Goal: Information Seeking & Learning: Learn about a topic

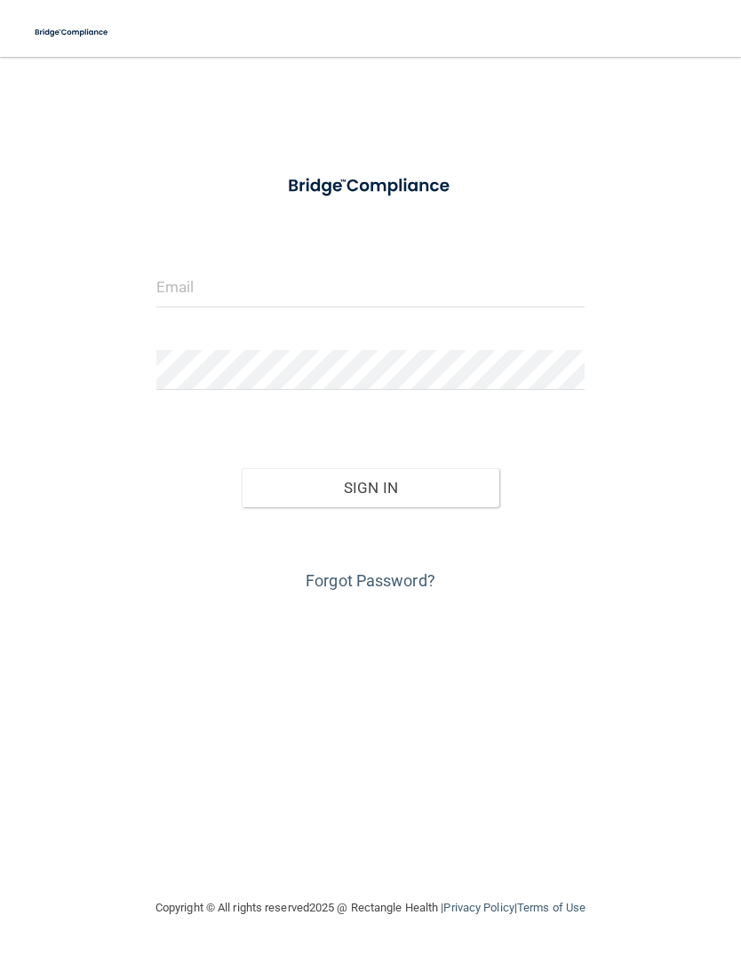
click at [407, 296] on input "email" at bounding box center [370, 288] width 429 height 40
type input "[EMAIL_ADDRESS][DOMAIN_NAME]"
click at [450, 502] on button "Sign In" at bounding box center [371, 487] width 258 height 39
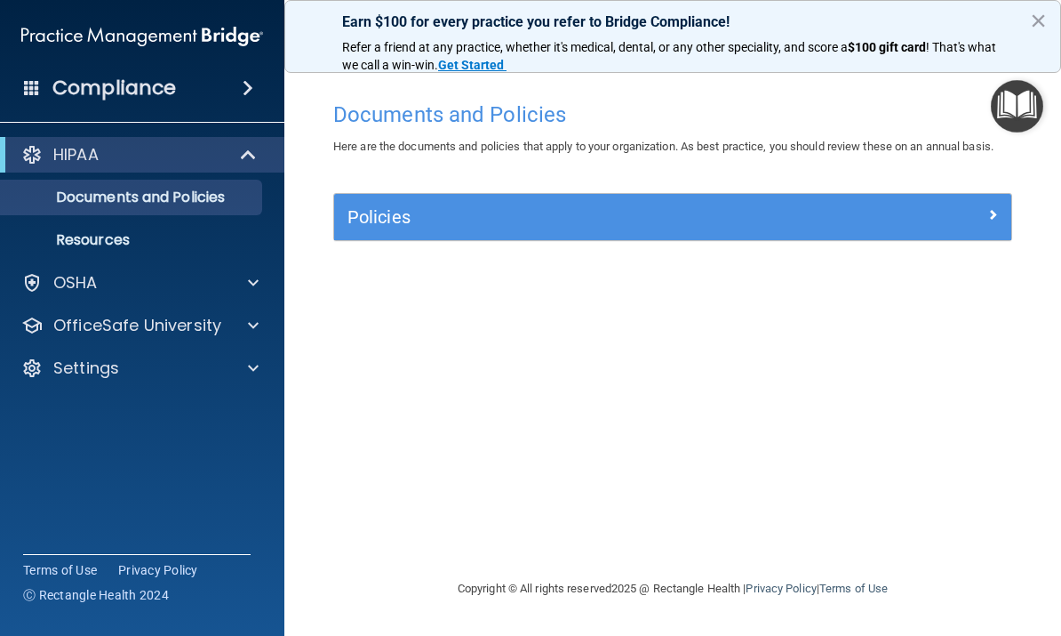
click at [253, 320] on span at bounding box center [253, 325] width 11 height 21
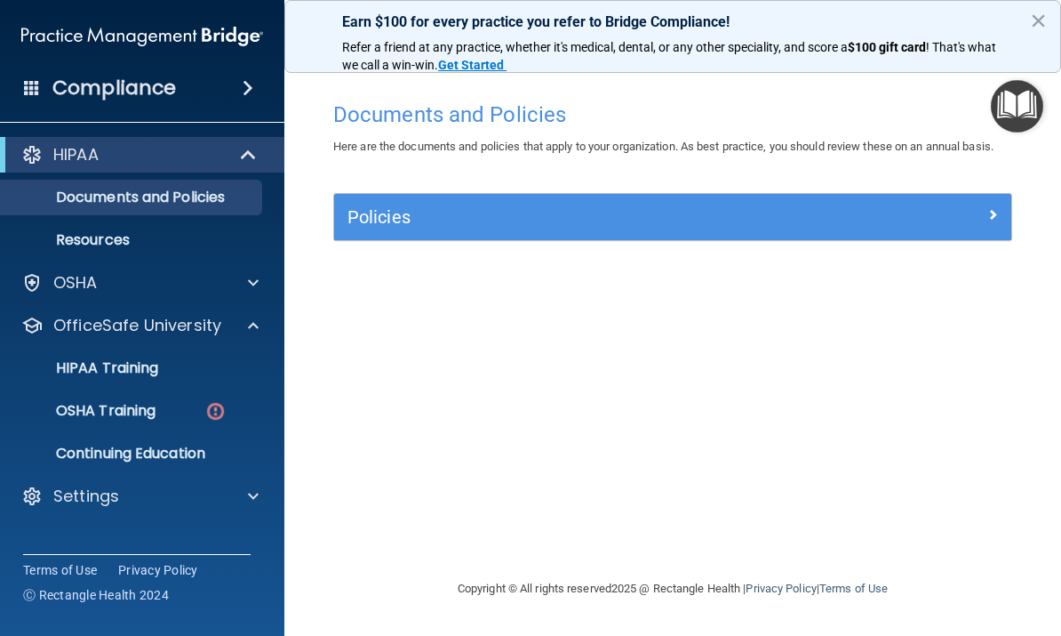
click at [213, 396] on link "OSHA Training" at bounding box center [122, 411] width 280 height 36
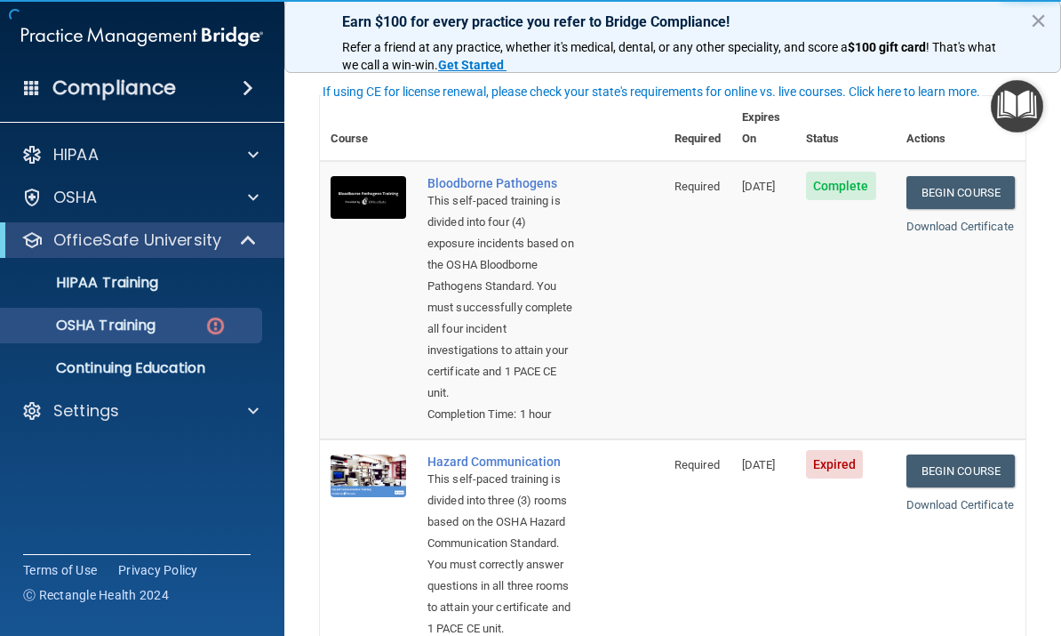
scroll to position [282, 0]
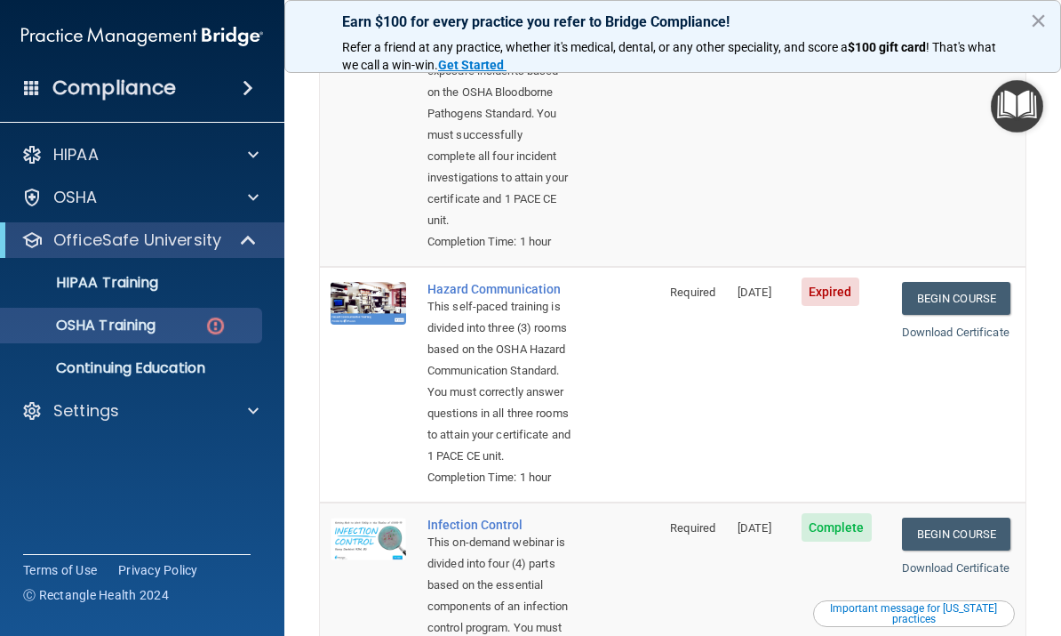
click at [740, 315] on link "Begin Course" at bounding box center [956, 298] width 108 height 33
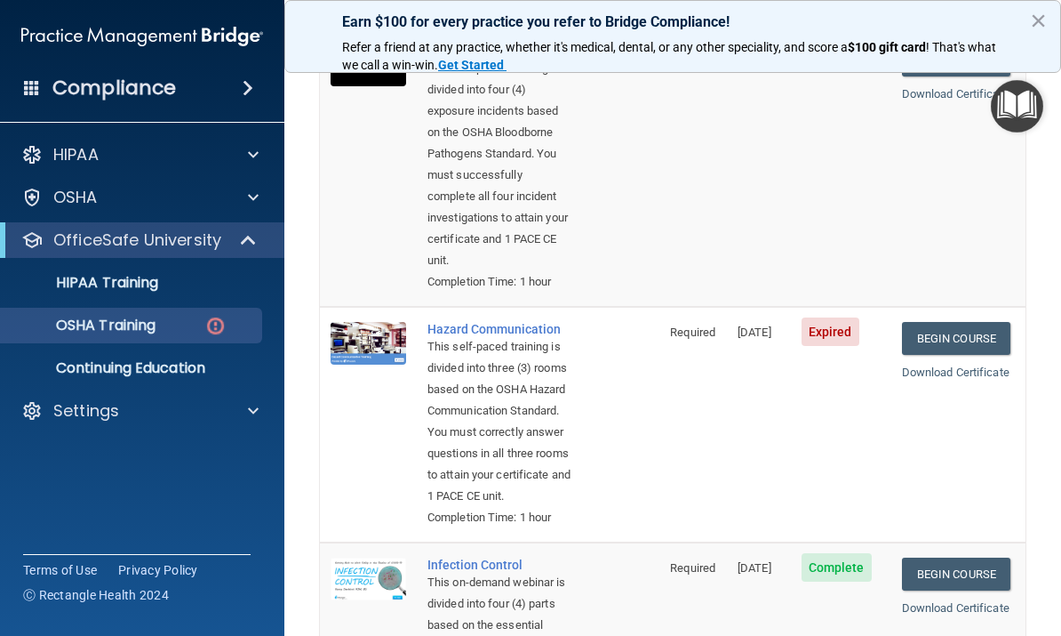
scroll to position [329, 0]
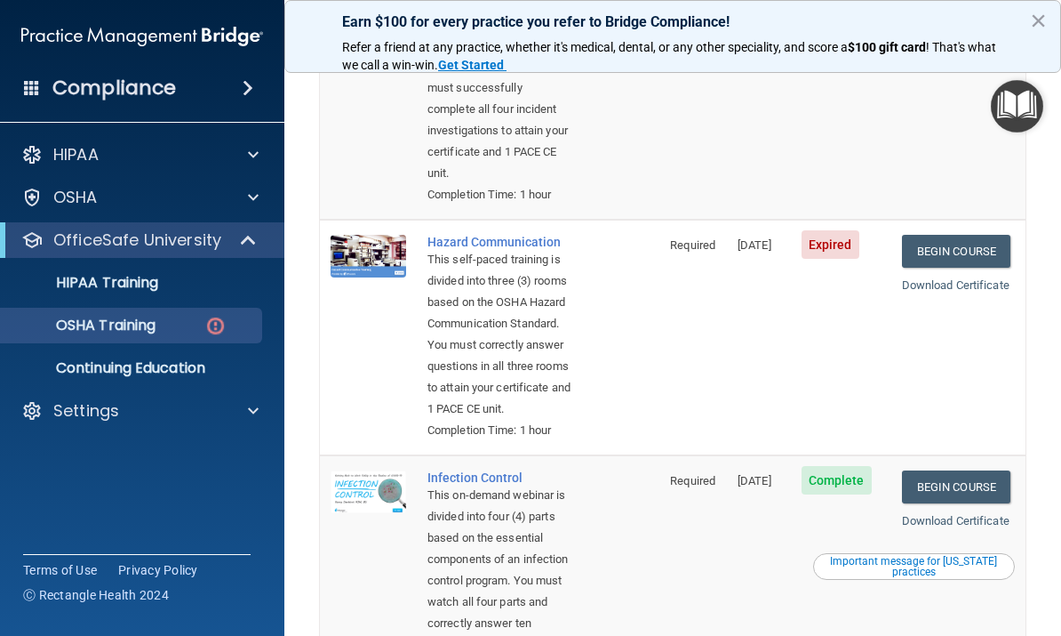
click at [463, 249] on div "Hazard Communication" at bounding box center [499, 242] width 143 height 14
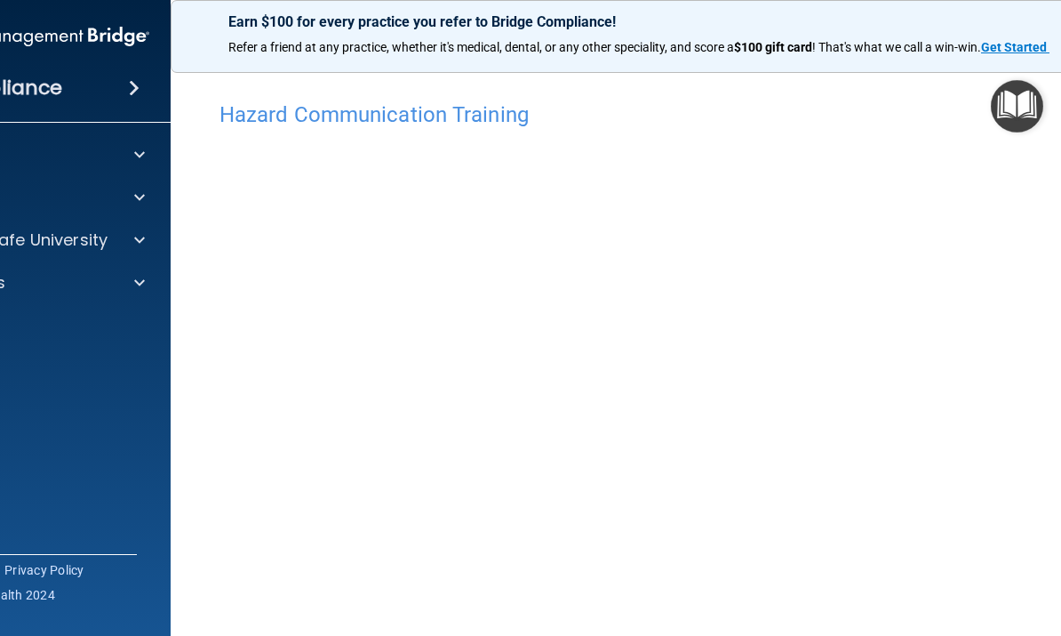
click at [1013, 40] on strong "Get Started" at bounding box center [1014, 47] width 66 height 14
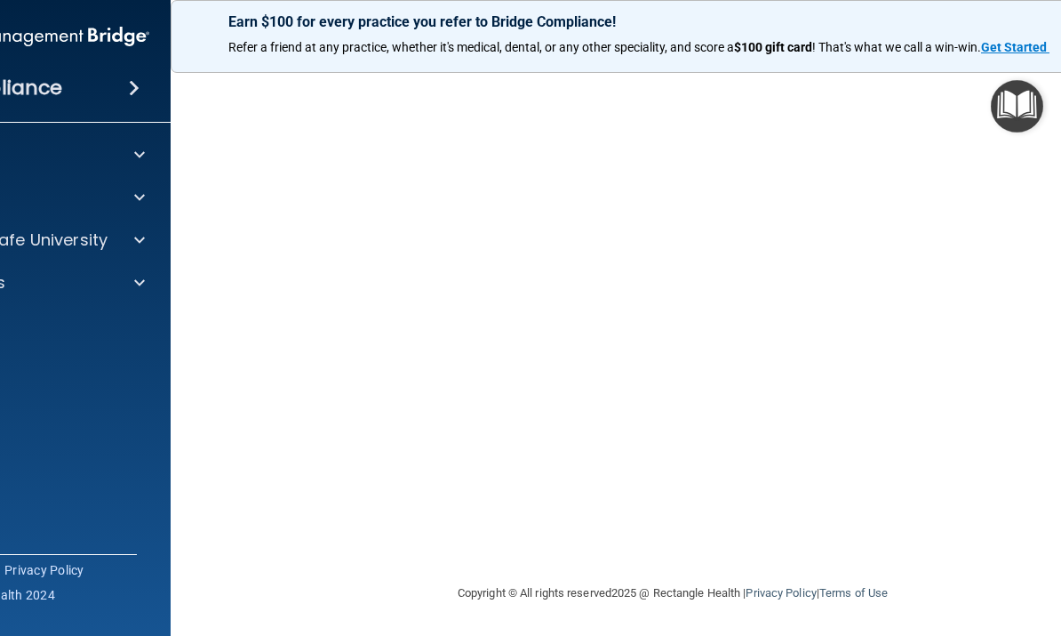
scroll to position [164, 0]
click at [1035, 86] on img "Open Resource Center" at bounding box center [1017, 106] width 52 height 52
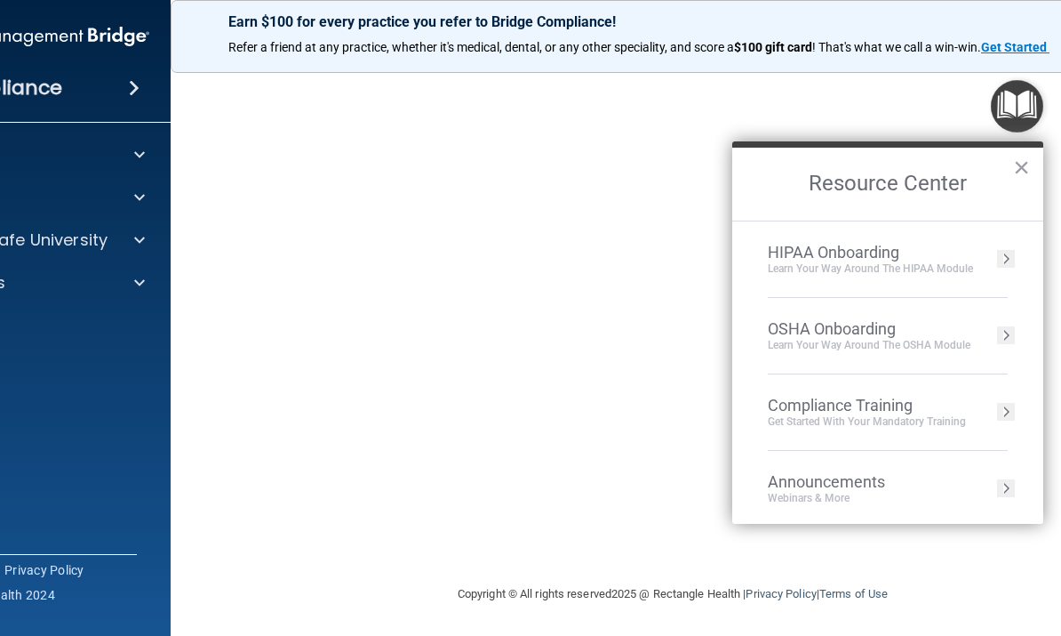
click at [1027, 127] on img "Open Resource Center" at bounding box center [1017, 106] width 52 height 52
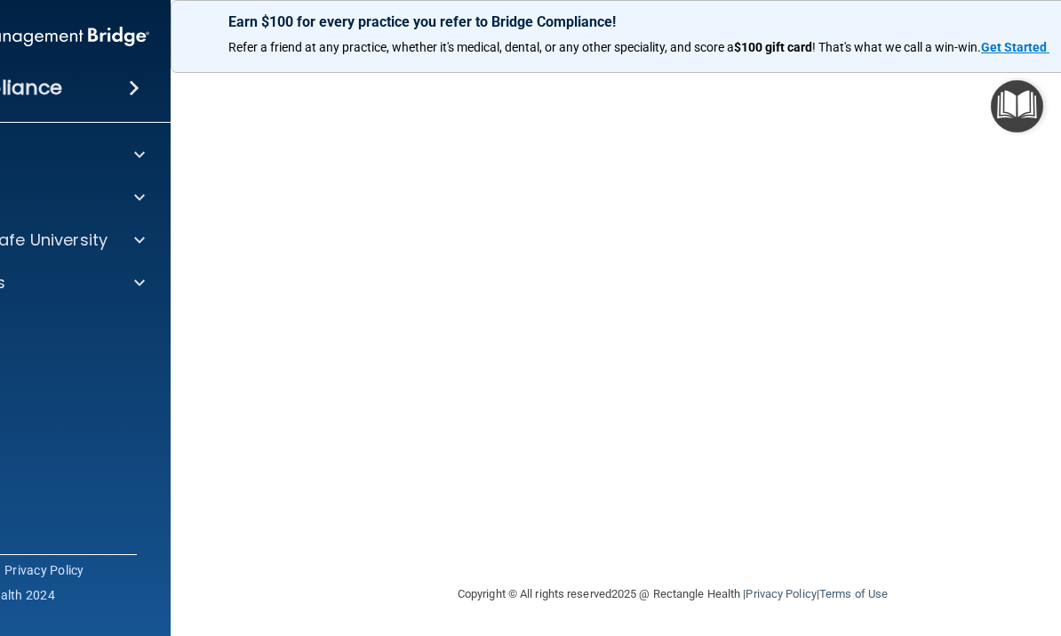
click at [1019, 128] on img "Open Resource Center" at bounding box center [1017, 106] width 52 height 52
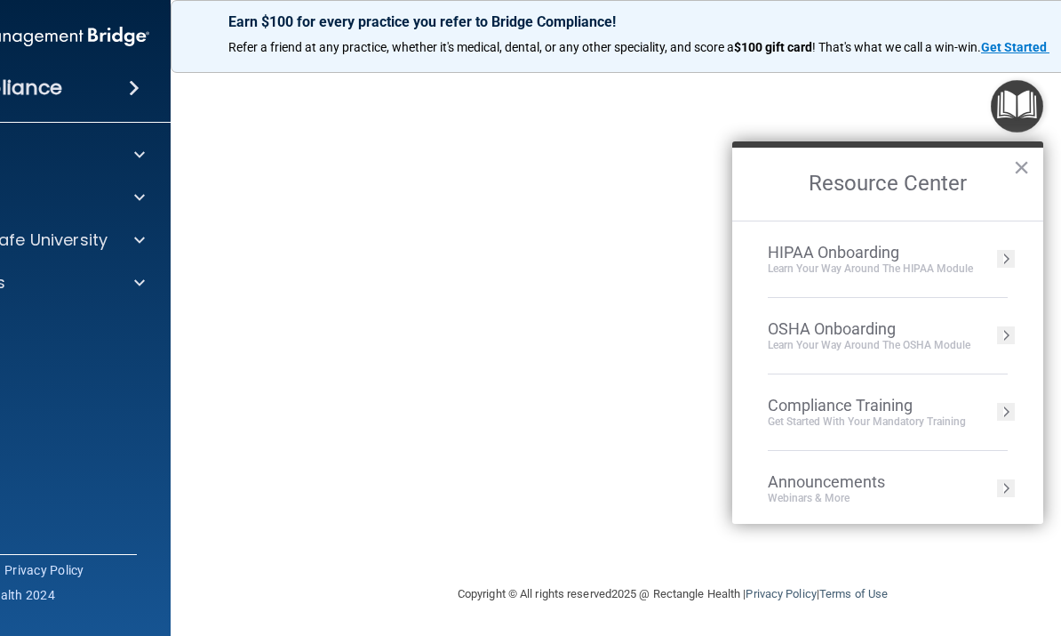
click at [1019, 403] on ol "HIPAA Onboarding Learn Your Way around the HIPAA module OSHA Onboarding Learn y…" at bounding box center [887, 372] width 311 height 304
click at [1003, 410] on button "Resource Center" at bounding box center [1006, 412] width 18 height 18
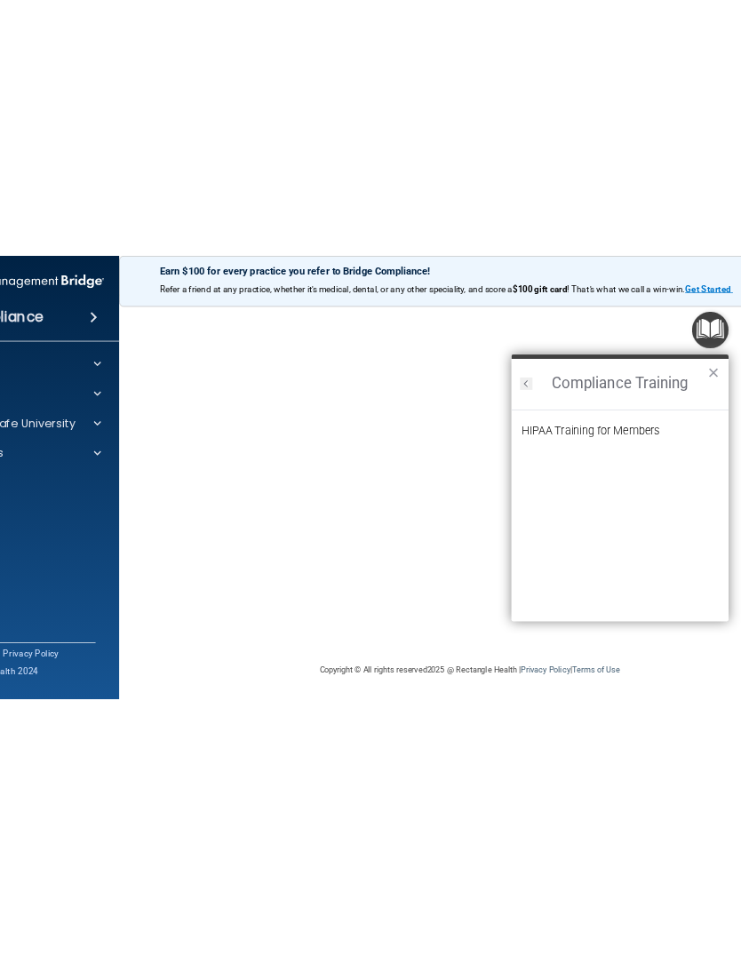
scroll to position [0, 0]
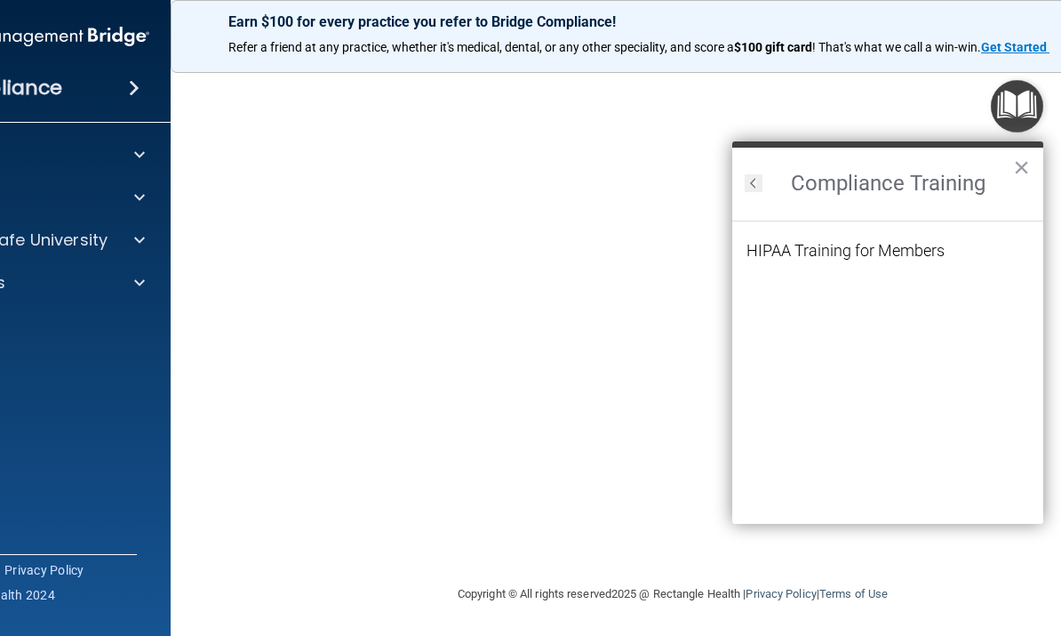
click at [1023, 167] on button "×" at bounding box center [1021, 167] width 17 height 28
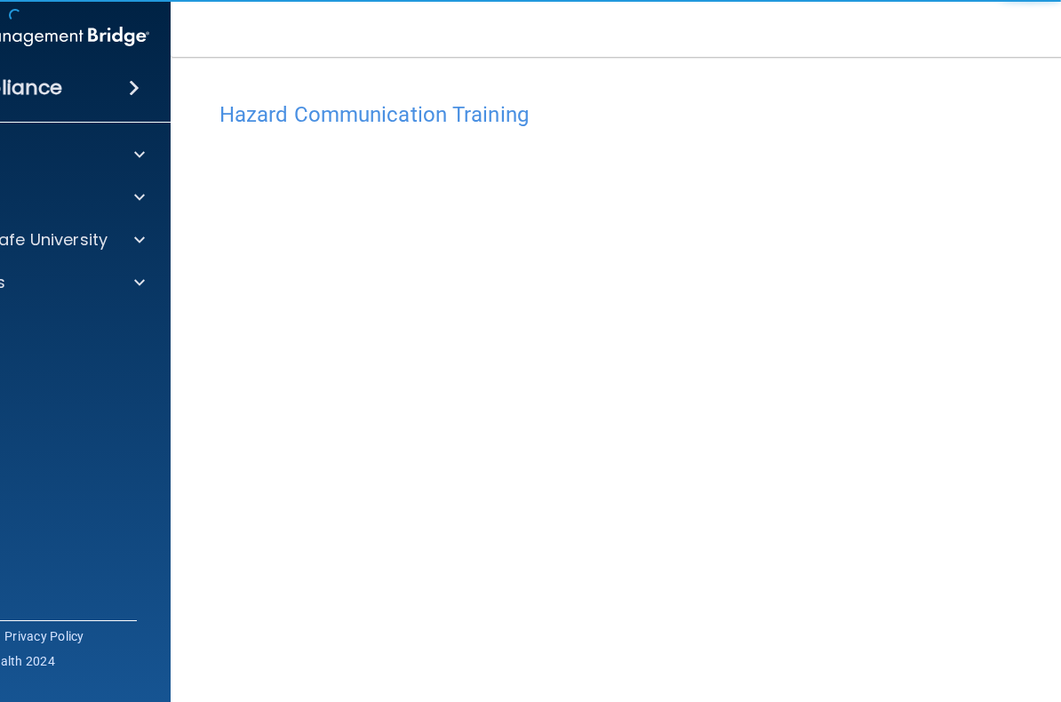
scroll to position [2, 0]
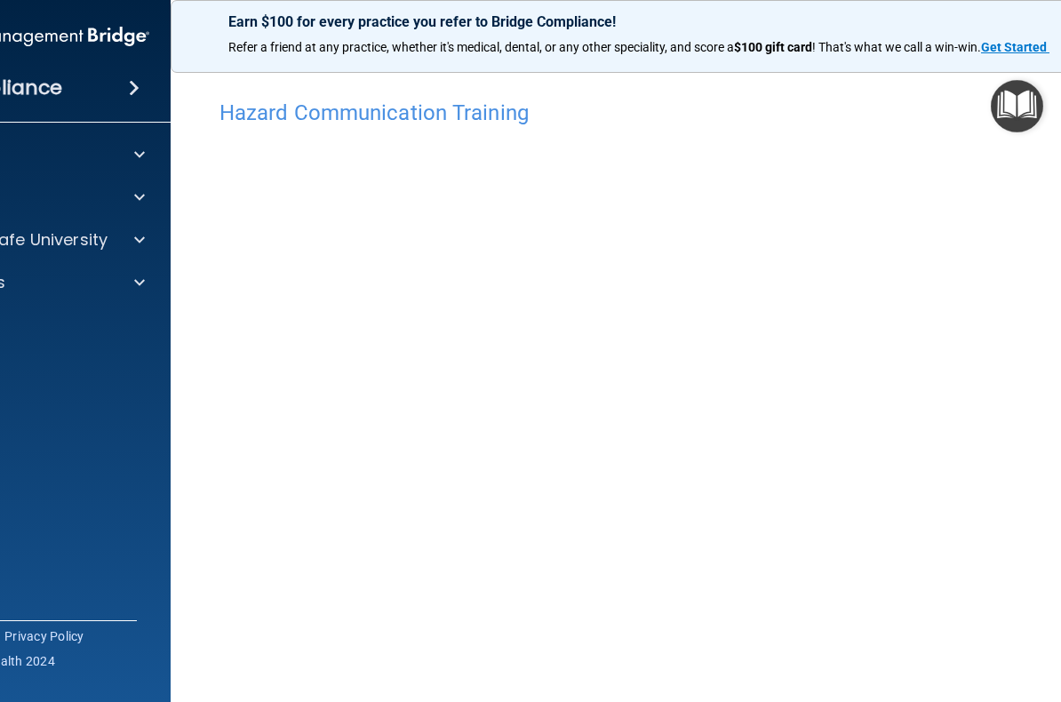
click at [150, 417] on accordion "HIPAA Documents and Policies Report an Incident Business Associates Emergency P…" at bounding box center [28, 301] width 285 height 342
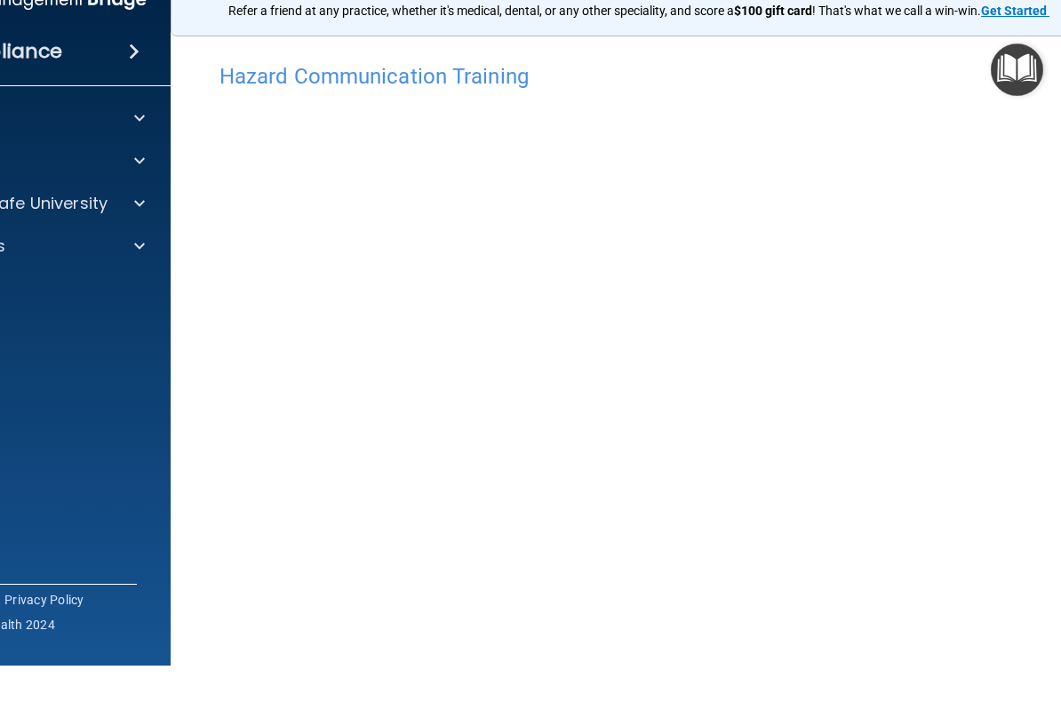
click at [143, 68] on div "Compliance" at bounding box center [28, 87] width 284 height 39
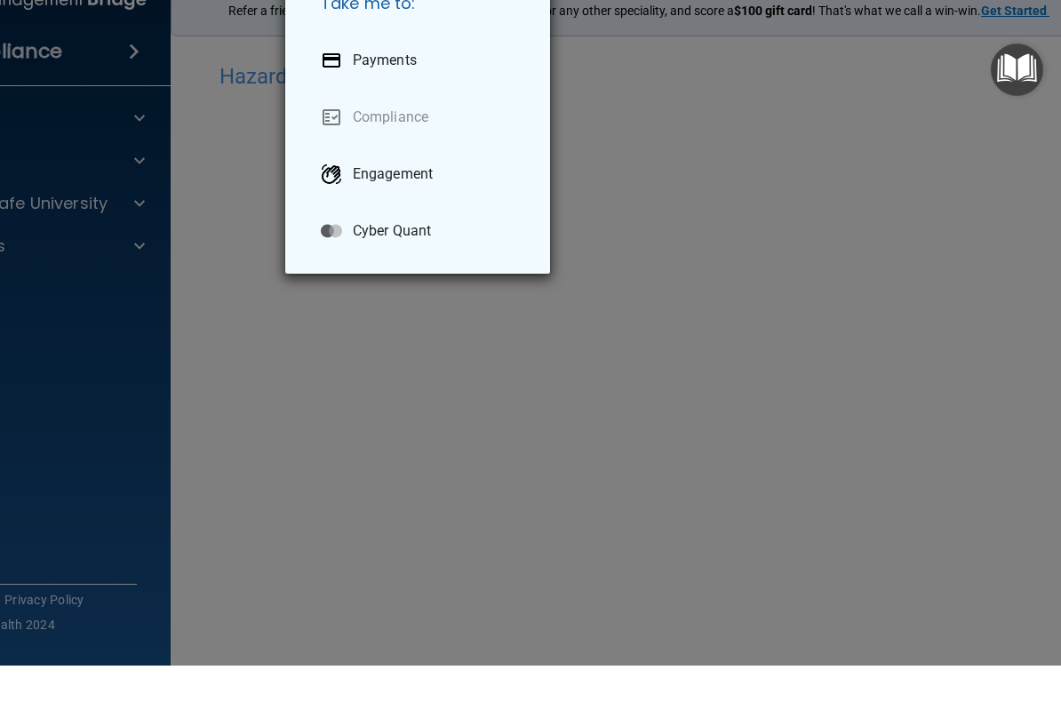
click at [124, 72] on div "Take me to: Payments Compliance Engagement Cyber Quant" at bounding box center [530, 351] width 1061 height 702
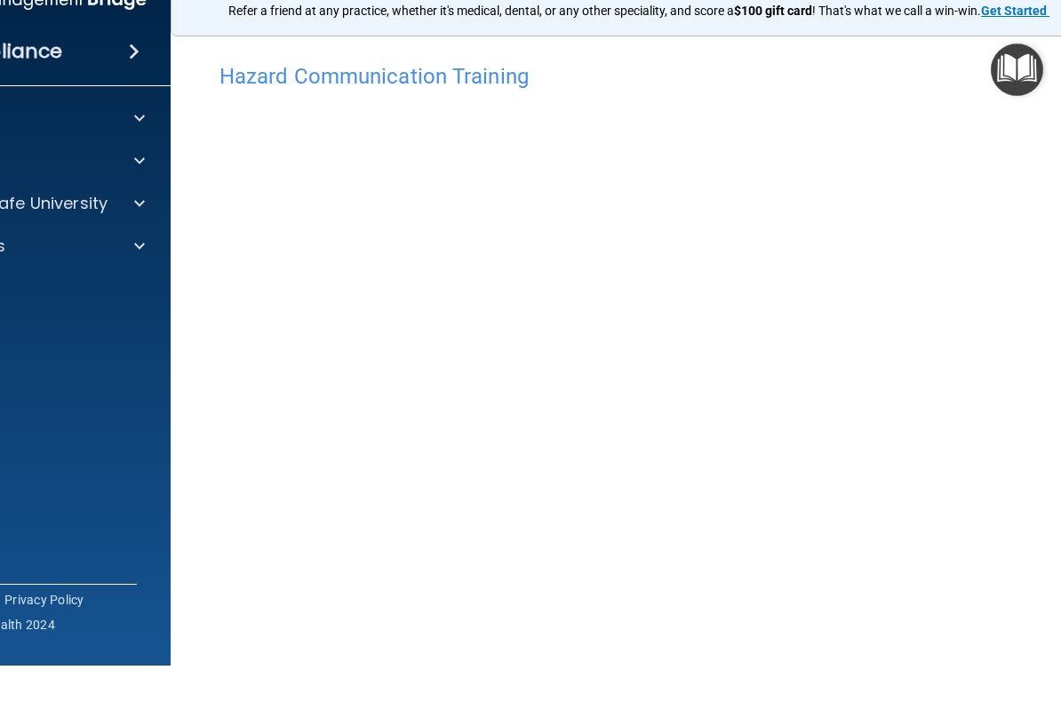
click at [127, 68] on div "Compliance" at bounding box center [28, 87] width 284 height 39
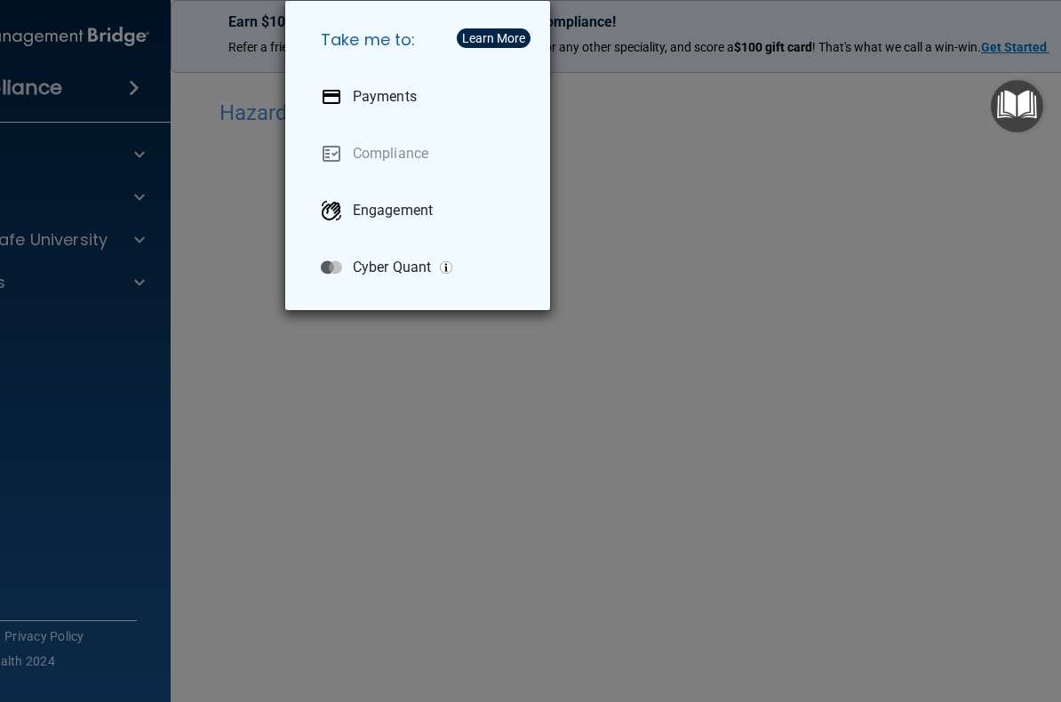
click at [193, 101] on div "Take me to: Payments Compliance Engagement Cyber Quant" at bounding box center [530, 351] width 1061 height 702
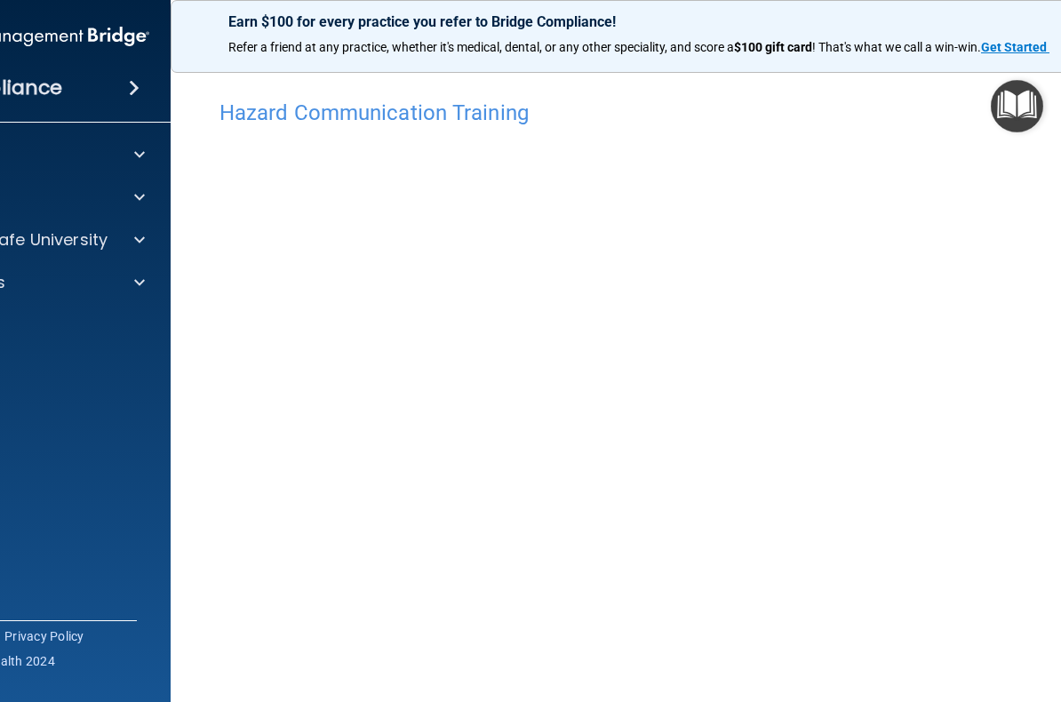
click at [189, 45] on div "Earn $100 for every practice you refer to Bridge Compliance! Refer a friend at …" at bounding box center [673, 36] width 1004 height 73
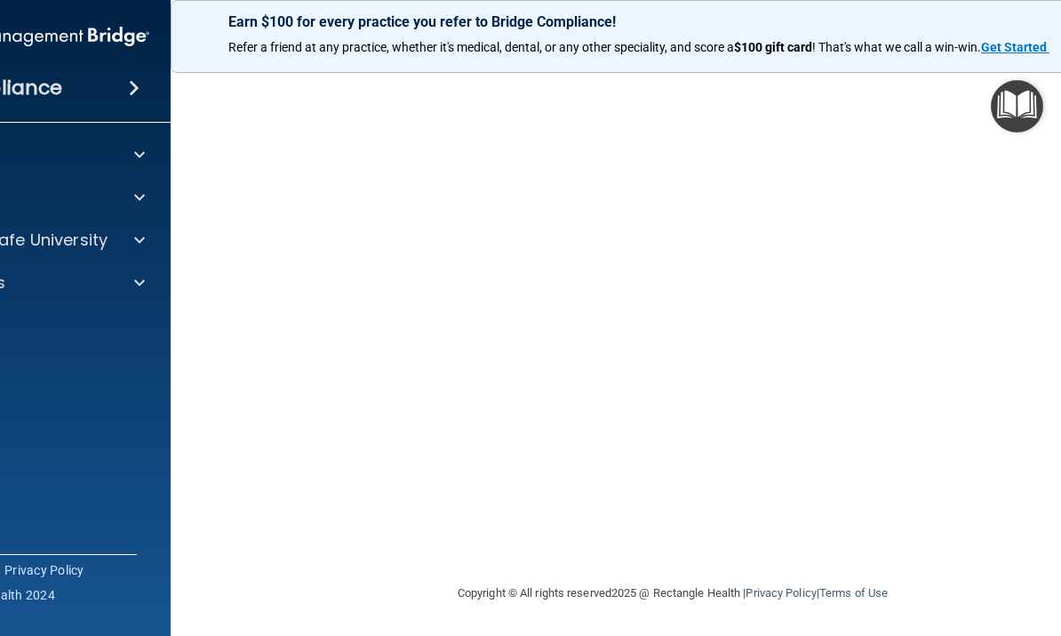
scroll to position [164, 0]
click at [1047, 616] on footer "Copyright © All rights reserved 2025 @ Rectangle Health | Privacy Policy | Term…" at bounding box center [672, 591] width 933 height 53
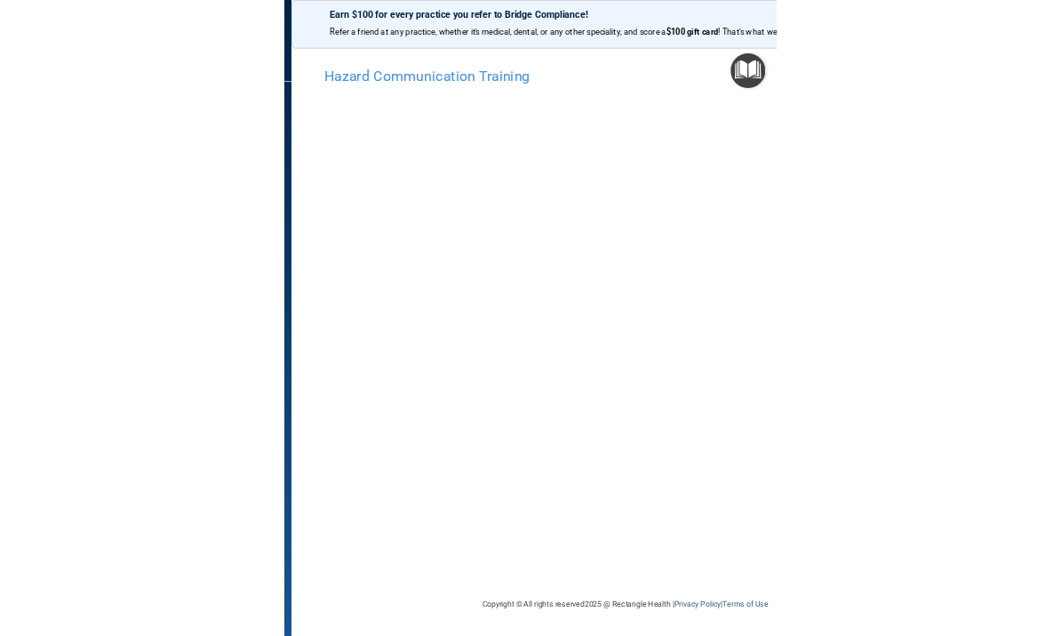
scroll to position [0, 0]
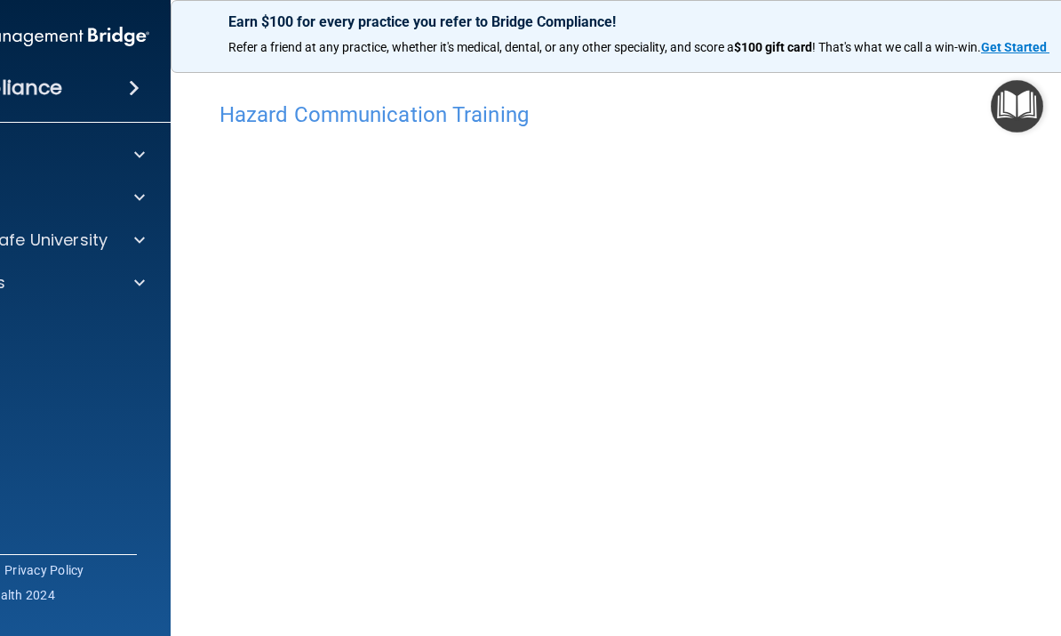
click at [1043, 41] on strong "Get Started" at bounding box center [1014, 47] width 66 height 14
